Goal: Task Accomplishment & Management: Use online tool/utility

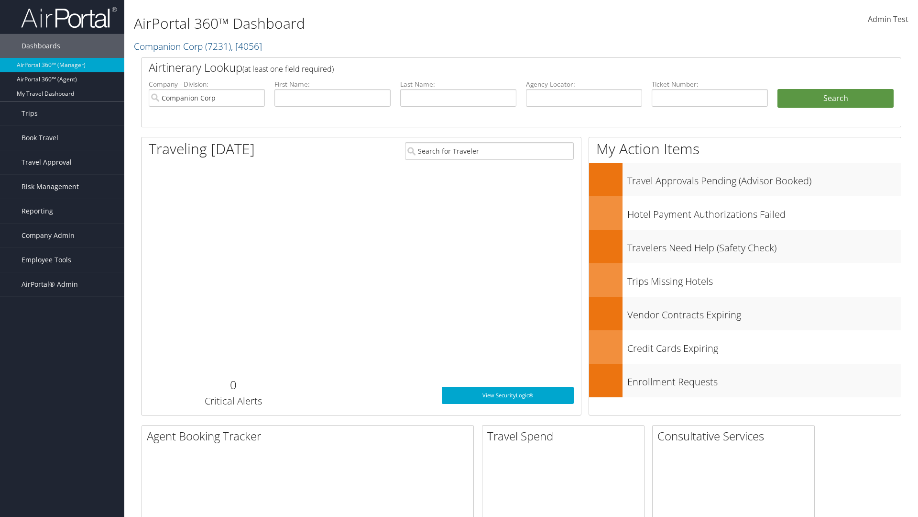
click at [62, 235] on span "Company Admin" at bounding box center [48, 235] width 53 height 24
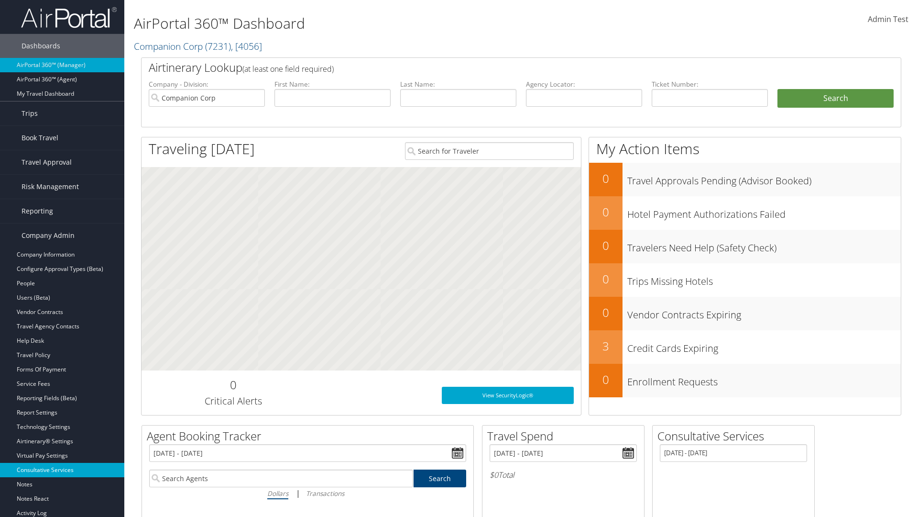
click at [62, 470] on link "Consultative Services" at bounding box center [62, 470] width 124 height 14
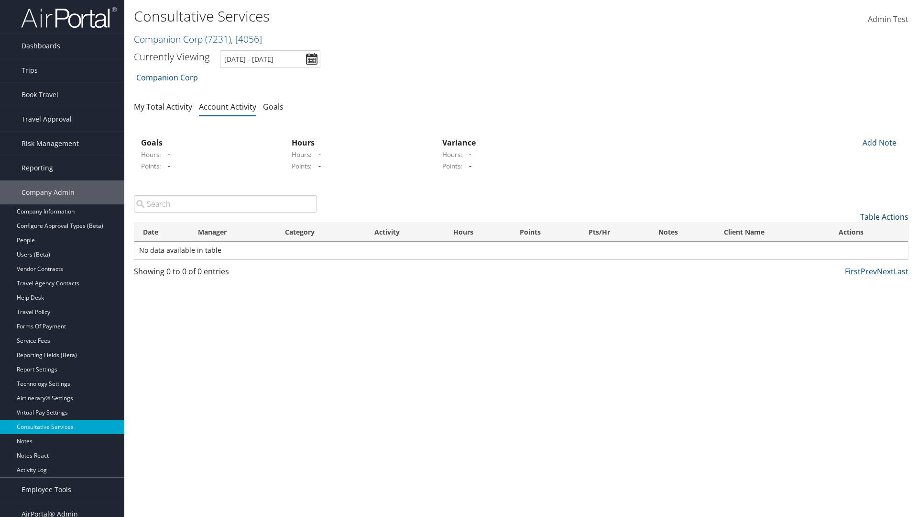
click at [884, 217] on link "Table Actions" at bounding box center [885, 216] width 48 height 11
click at [845, 232] on link "New Record" at bounding box center [846, 231] width 126 height 16
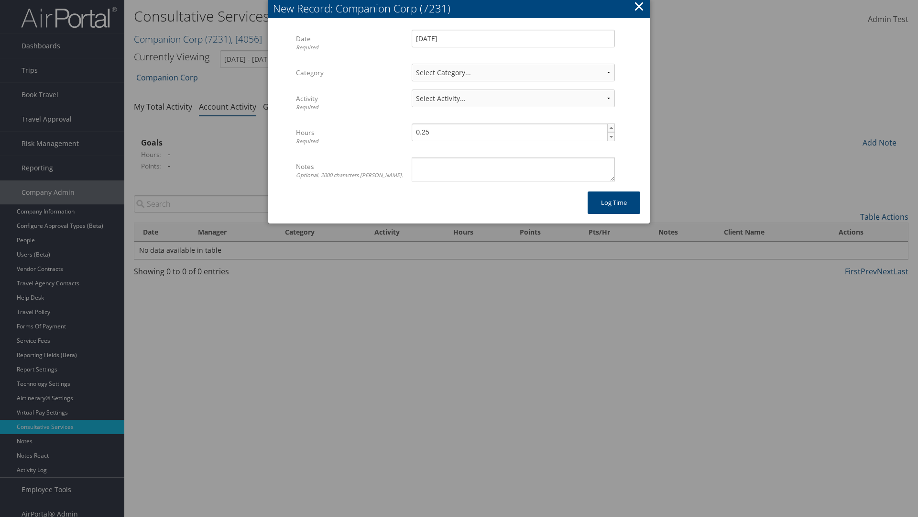
select select "2"
select select "239-1"
click at [513, 169] on textarea "Notes Optional. 2000 characters [PERSON_NAME]." at bounding box center [513, 169] width 203 height 24
type textarea "Auto Test Notes"
click at [614, 202] on button "Log time" at bounding box center [614, 202] width 53 height 22
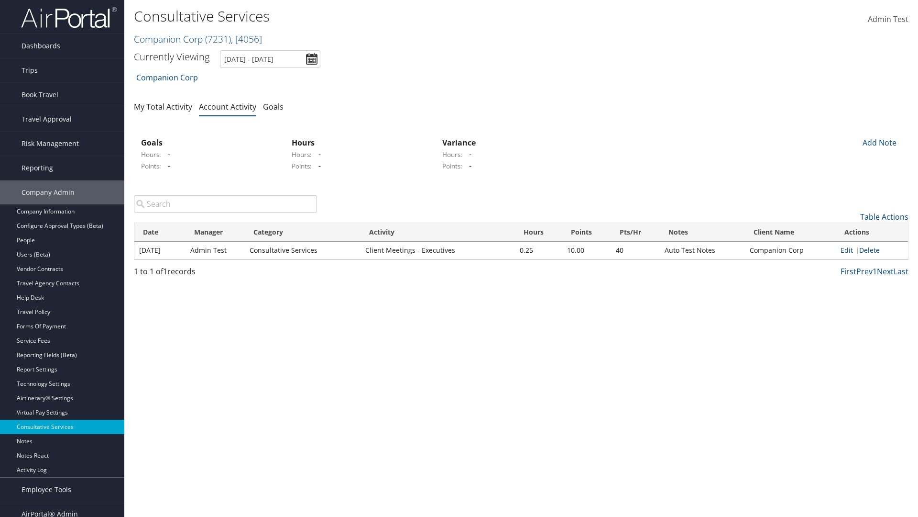
click at [847, 250] on link "Edit" at bounding box center [847, 249] width 12 height 9
select select "2"
select select "239-1"
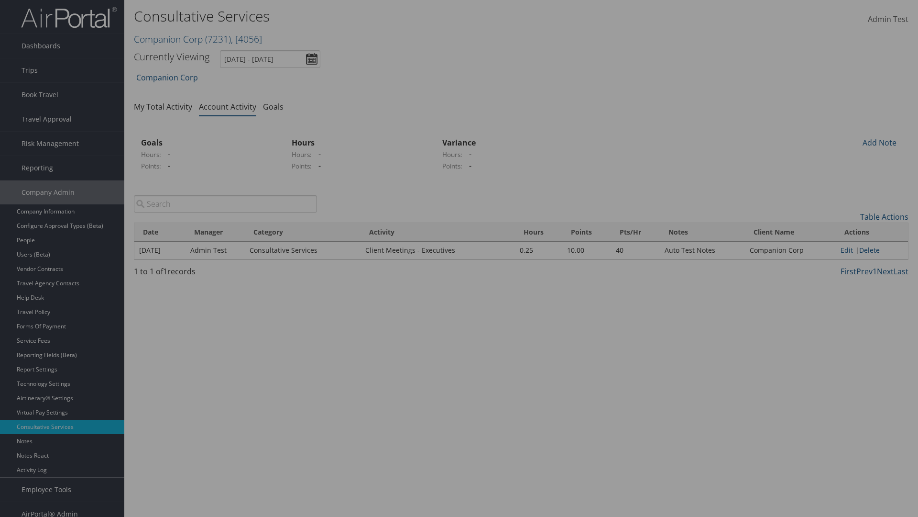
click at [0, 0] on textarea "Auto Test Notes" at bounding box center [0, 0] width 0 height 0
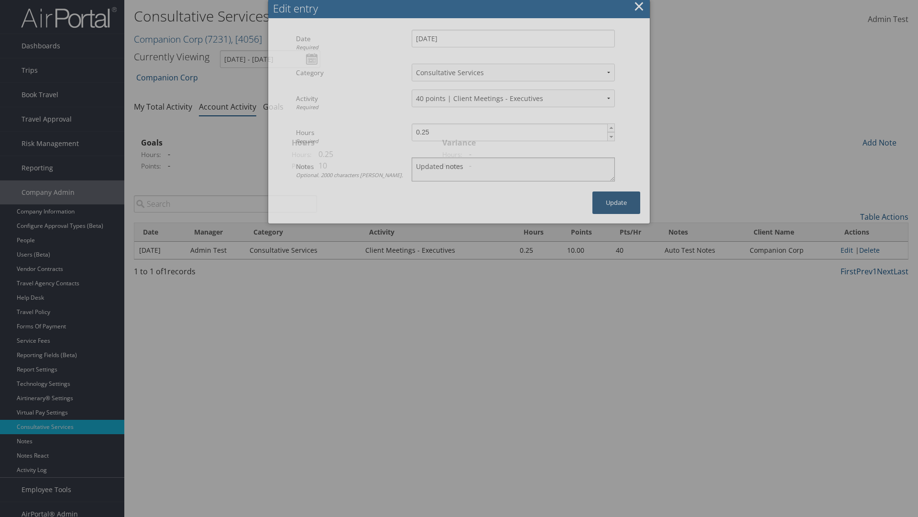
type textarea "Updated notes"
click at [617, 202] on button "Update" at bounding box center [617, 202] width 48 height 22
